Goal: Task Accomplishment & Management: Use online tool/utility

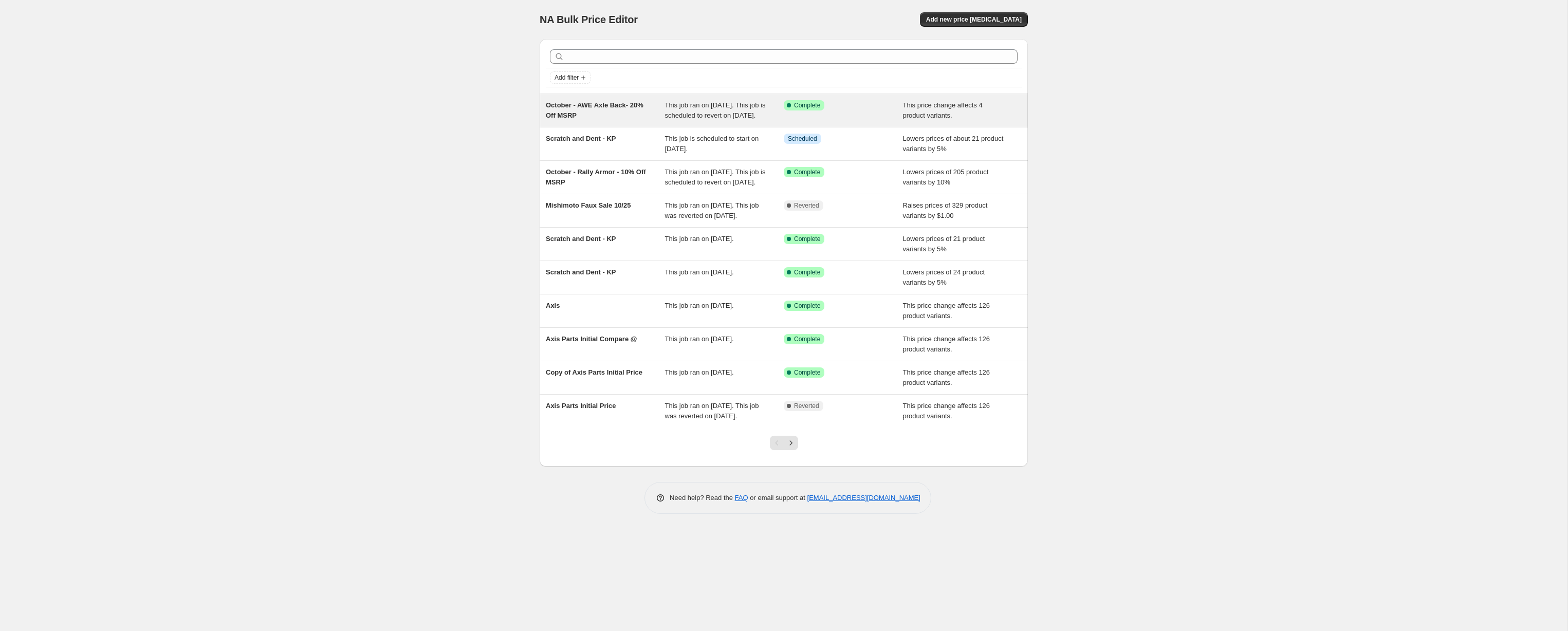
click at [612, 116] on div "October - AWE Axle Back- 20% Off MSRP" at bounding box center [606, 111] width 119 height 21
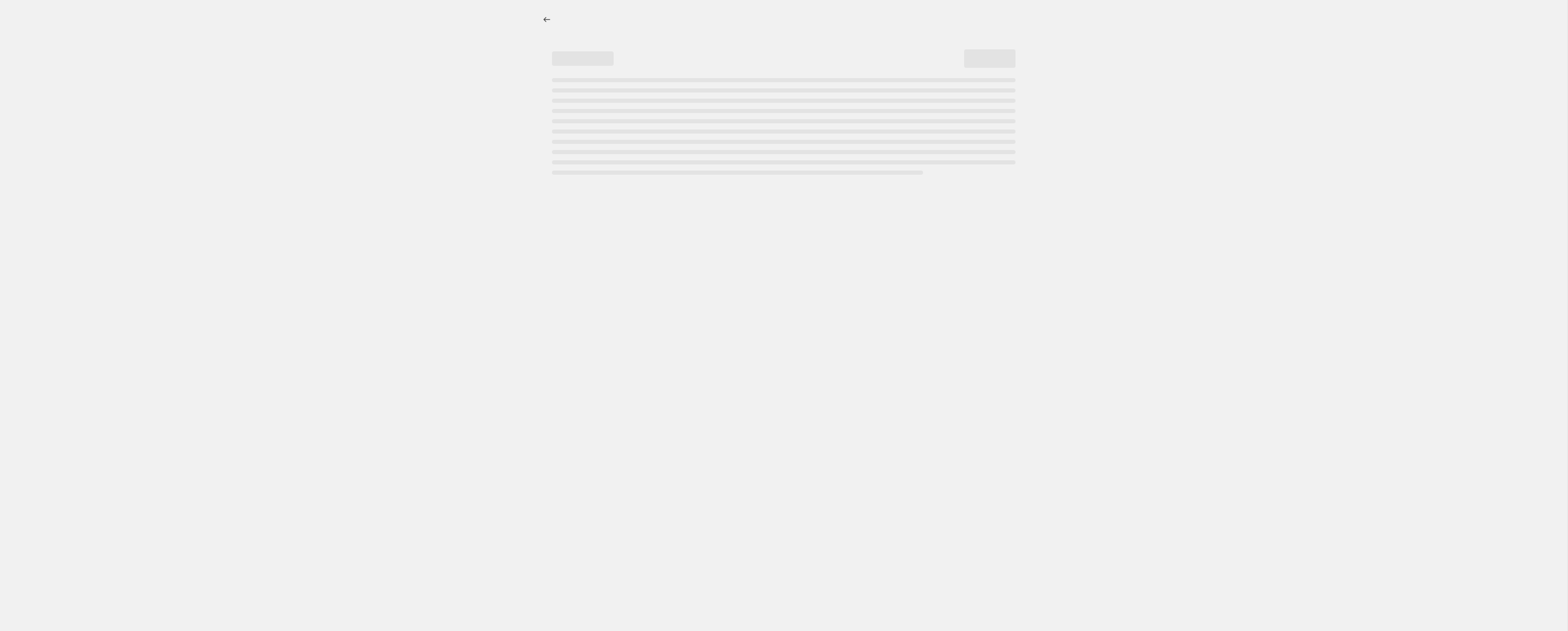
select select "pcap"
select select "no_change"
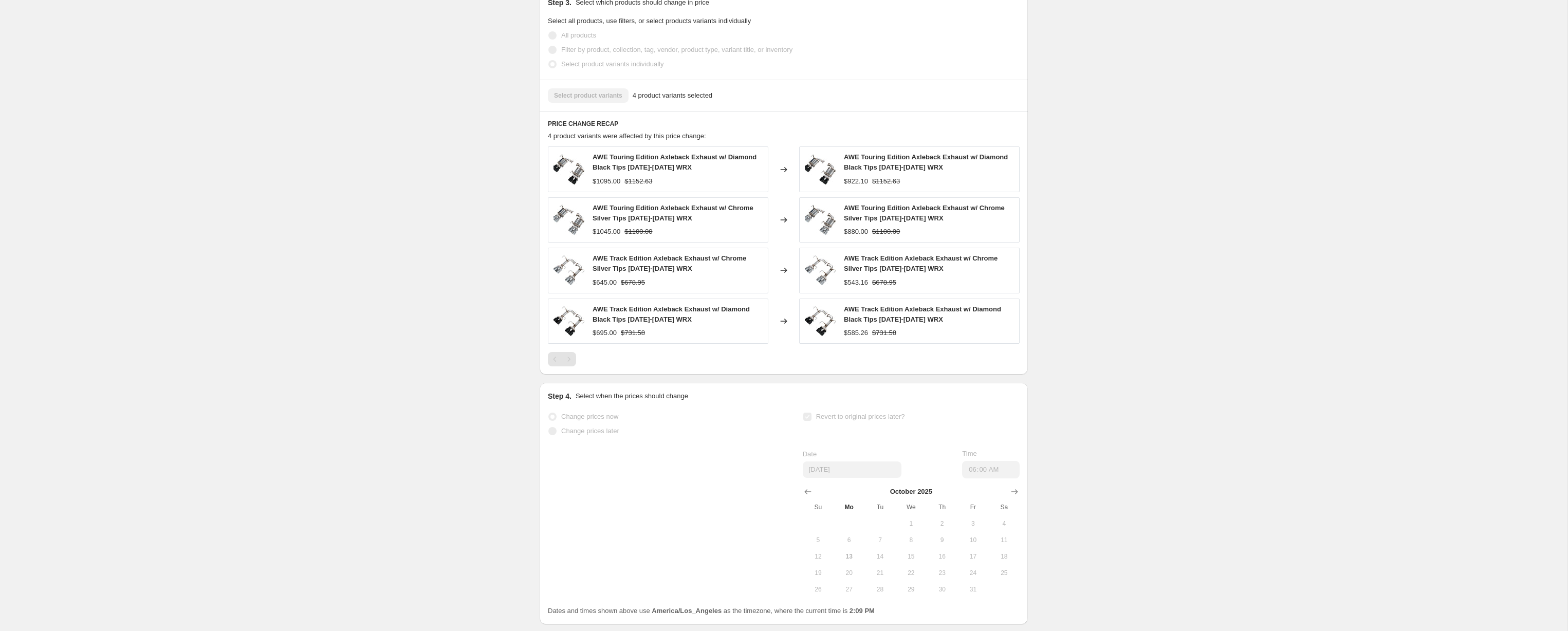
scroll to position [668, 0]
